Goal: Task Accomplishment & Management: Complete application form

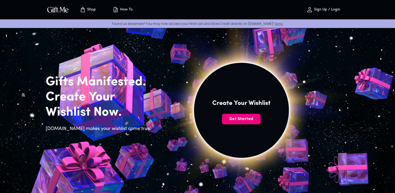
click at [243, 120] on span "Get Started" at bounding box center [241, 119] width 39 height 6
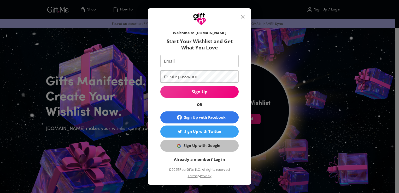
click at [208, 144] on div "Sign Up with Google" at bounding box center [202, 146] width 37 height 6
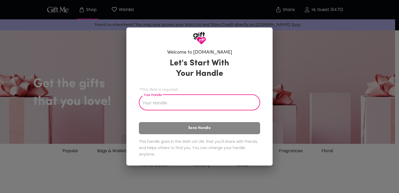
click at [164, 101] on input "Your Handle" at bounding box center [196, 103] width 115 height 15
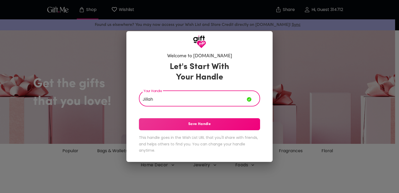
type input "Jillah"
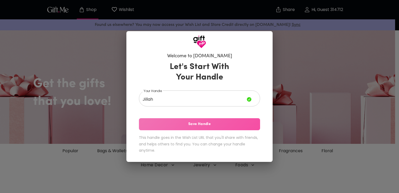
click at [203, 123] on span "Save Handle" at bounding box center [199, 124] width 121 height 6
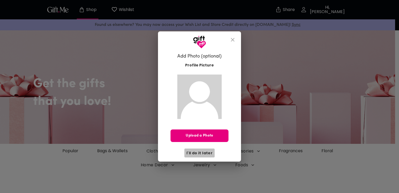
click at [204, 155] on span "I'll do it later" at bounding box center [199, 153] width 26 height 6
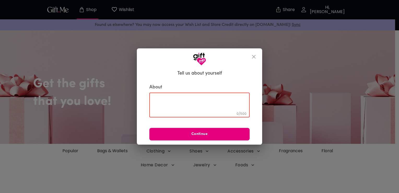
click at [179, 107] on textarea at bounding box center [199, 104] width 93 height 15
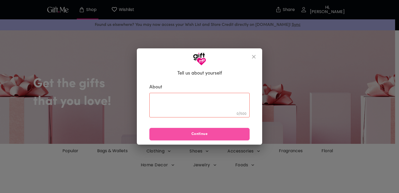
click at [207, 132] on span "Continue" at bounding box center [199, 134] width 100 height 6
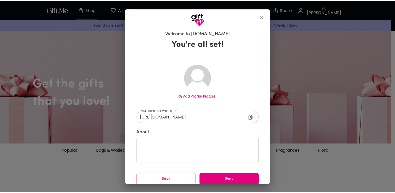
scroll to position [5, 0]
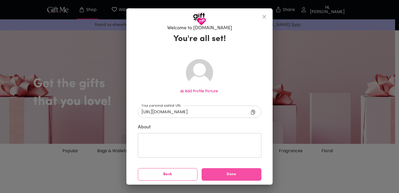
click at [227, 176] on span "Done" at bounding box center [232, 174] width 60 height 6
